Goal: Find specific page/section: Find specific page/section

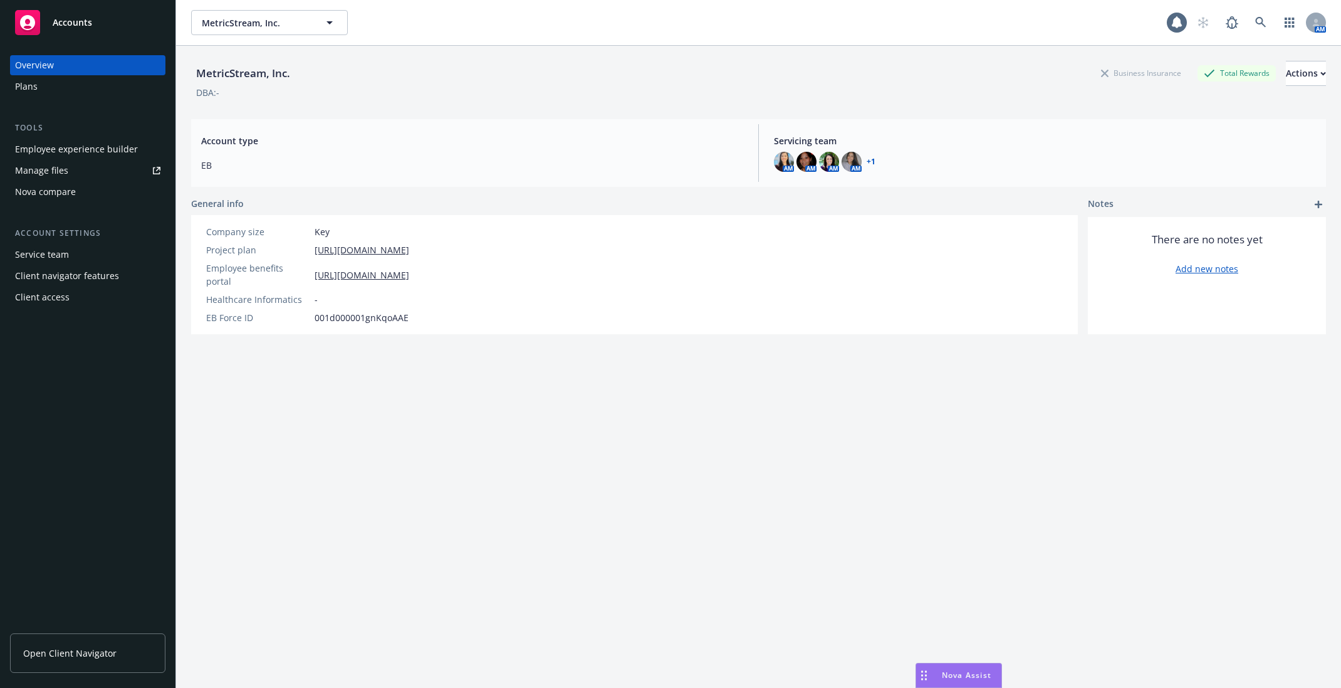
click at [122, 159] on div "Employee experience builder Manage files Nova compare" at bounding box center [87, 170] width 155 height 63
click at [114, 153] on div "Employee experience builder" at bounding box center [76, 149] width 123 height 20
click at [1262, 21] on icon at bounding box center [1261, 22] width 11 height 11
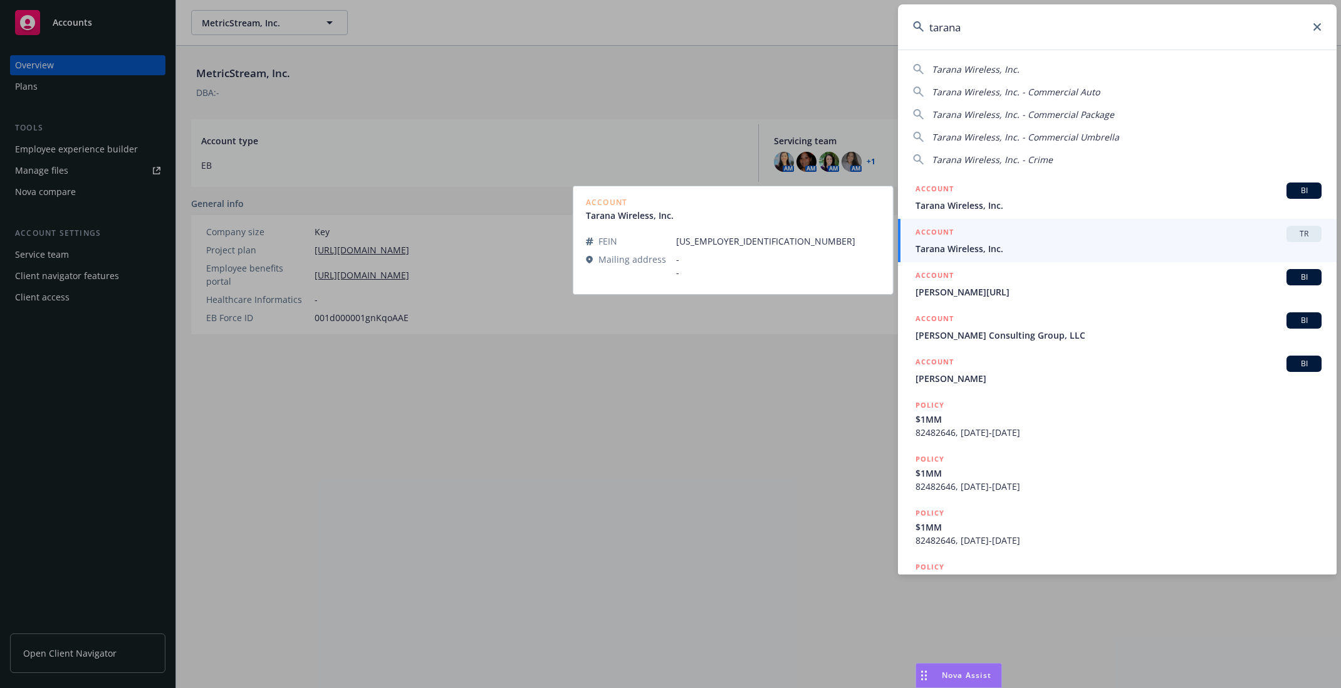
type input "tarana"
click at [1044, 234] on div "ACCOUNT TR" at bounding box center [1119, 234] width 406 height 16
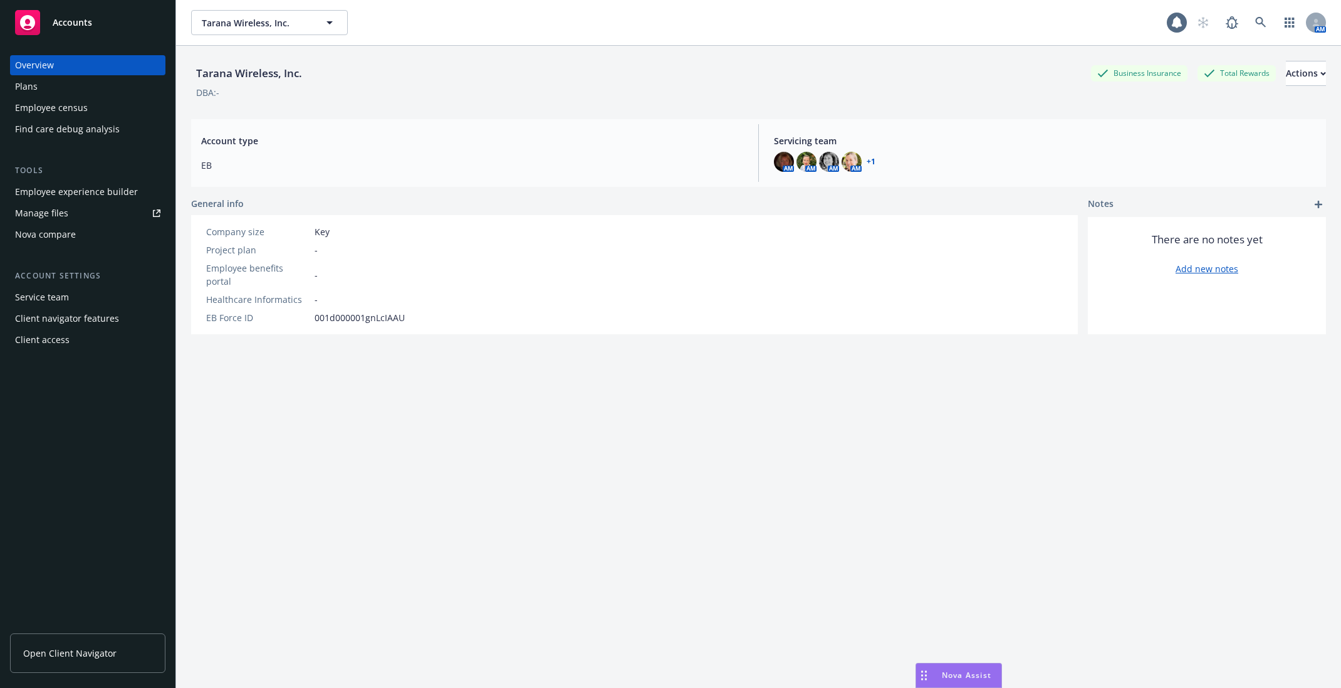
click at [50, 194] on div "Employee experience builder" at bounding box center [76, 192] width 123 height 20
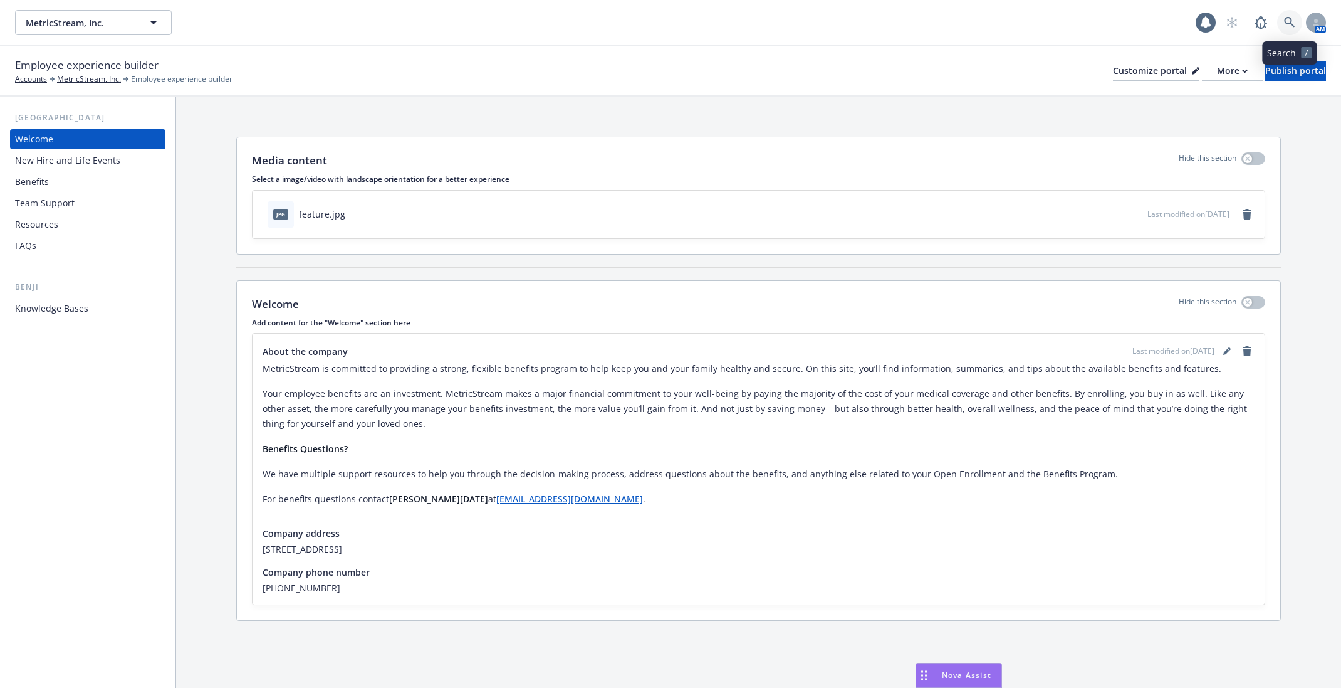
click at [1285, 15] on link at bounding box center [1290, 22] width 25 height 25
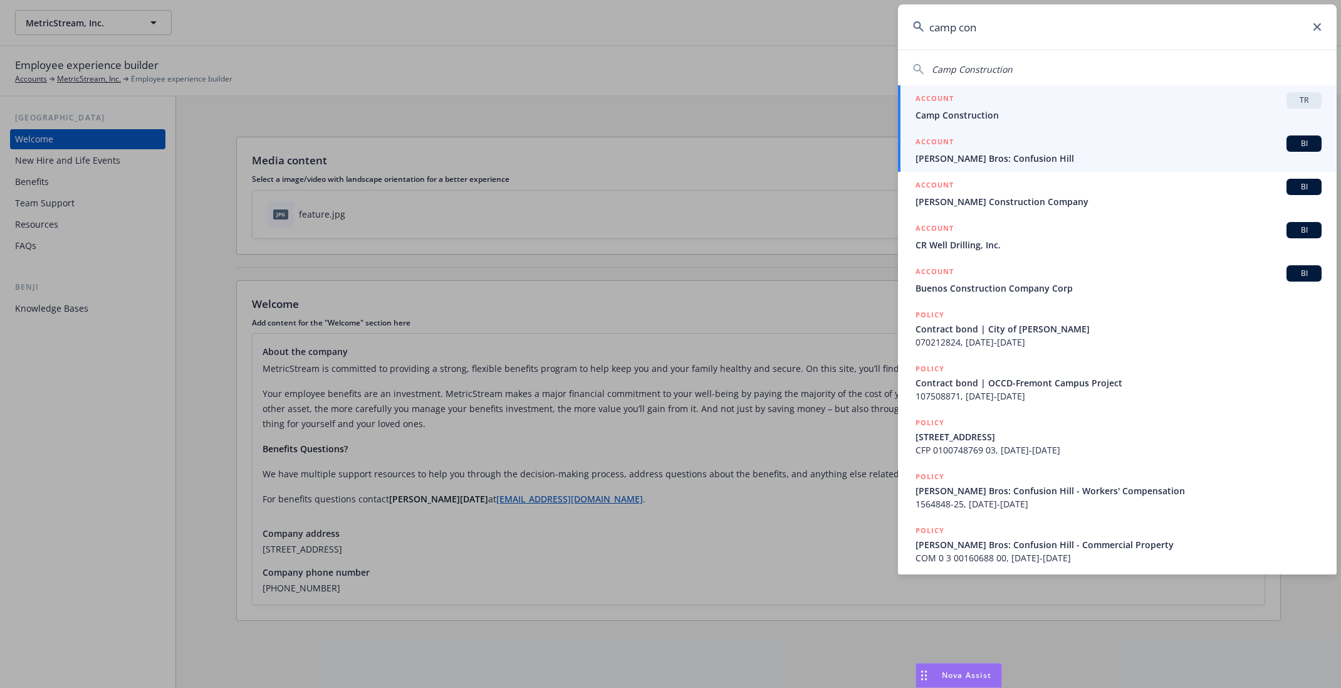
type input "camp con"
click at [963, 115] on span "Camp Construction" at bounding box center [1119, 114] width 406 height 13
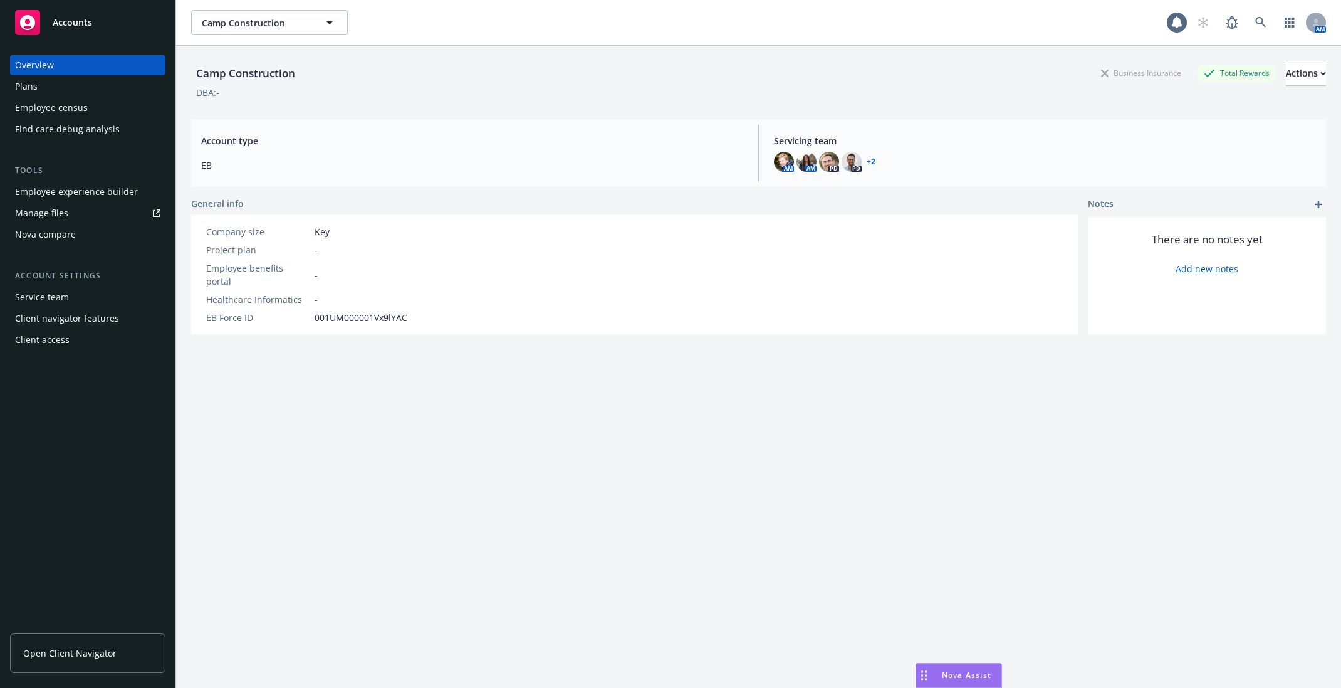
click at [102, 187] on div "Employee experience builder" at bounding box center [76, 192] width 123 height 20
click at [110, 186] on div "Employee experience builder" at bounding box center [76, 192] width 123 height 20
